Goal: Task Accomplishment & Management: Manage account settings

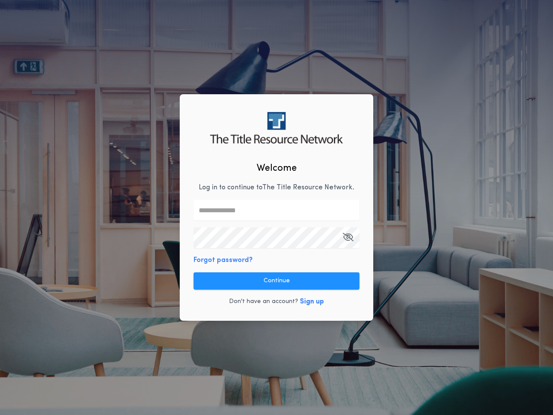
click at [276, 207] on input "text" at bounding box center [276, 210] width 166 height 21
click at [348, 237] on icon "button" at bounding box center [347, 237] width 11 height 0
click at [222, 260] on button "Forgot password?" at bounding box center [222, 260] width 59 height 10
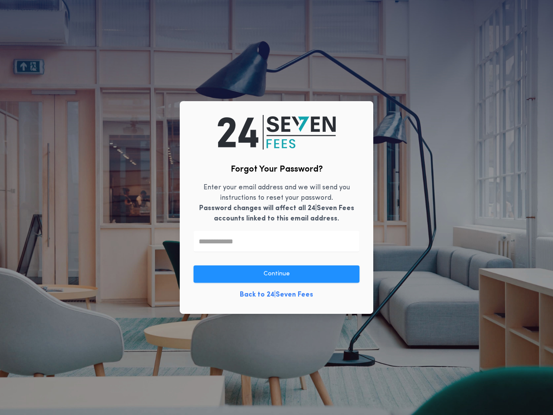
click at [276, 289] on link "Back to 24|Seven Fees" at bounding box center [276, 294] width 73 height 10
click at [310, 302] on div "Forgot Your Password? Enter your email address and we will send you instruction…" at bounding box center [276, 207] width 553 height 415
click at [282, 409] on button "button" at bounding box center [282, 415] width 13 height 22
